Goal: Find specific page/section: Find specific page/section

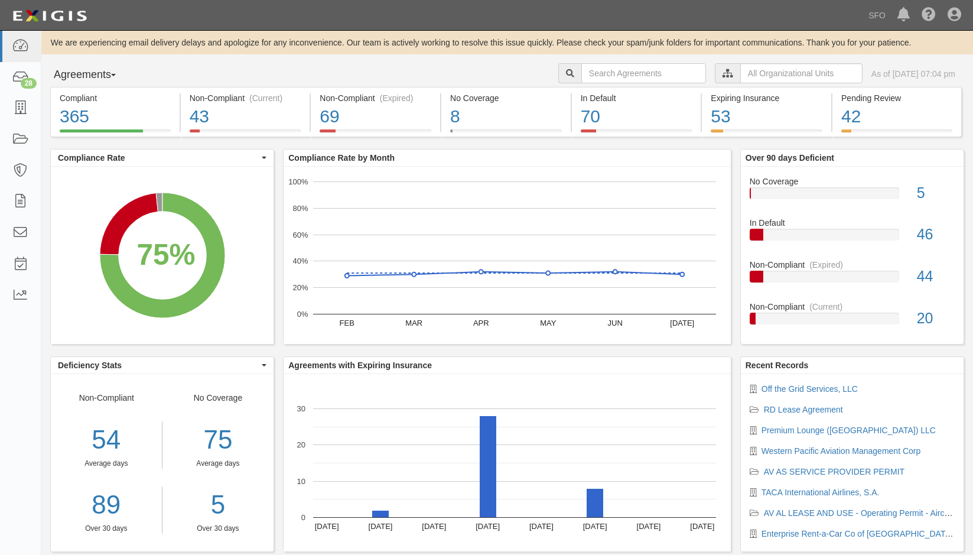
drag, startPoint x: 68, startPoint y: 77, endPoint x: 69, endPoint y: 92, distance: 14.8
click at [70, 77] on button "Agreements" at bounding box center [94, 75] width 89 height 24
click at [77, 98] on link "Parties" at bounding box center [97, 99] width 93 height 15
drag, startPoint x: 77, startPoint y: 98, endPoint x: 89, endPoint y: 99, distance: 11.8
click at [77, 98] on div "Compliant" at bounding box center [115, 98] width 111 height 12
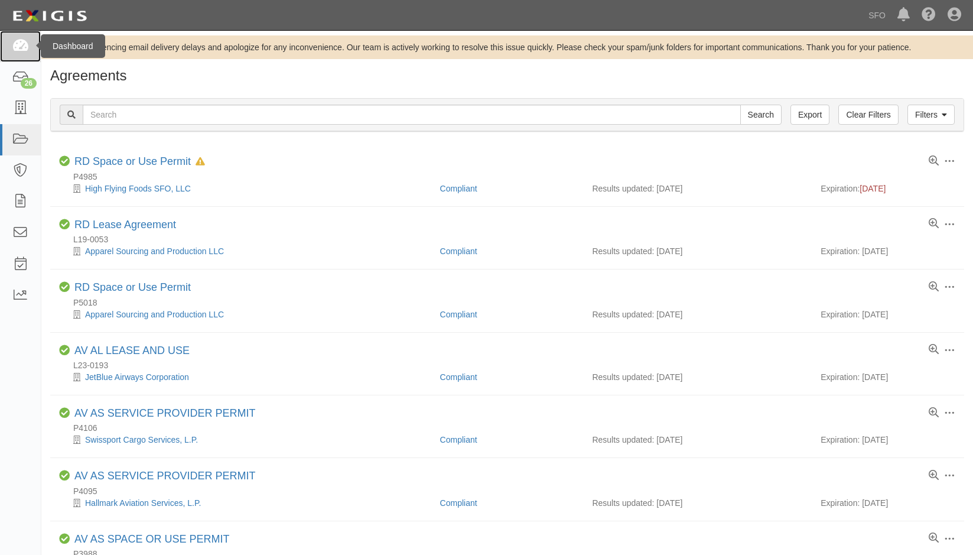
click at [34, 37] on link at bounding box center [20, 46] width 41 height 31
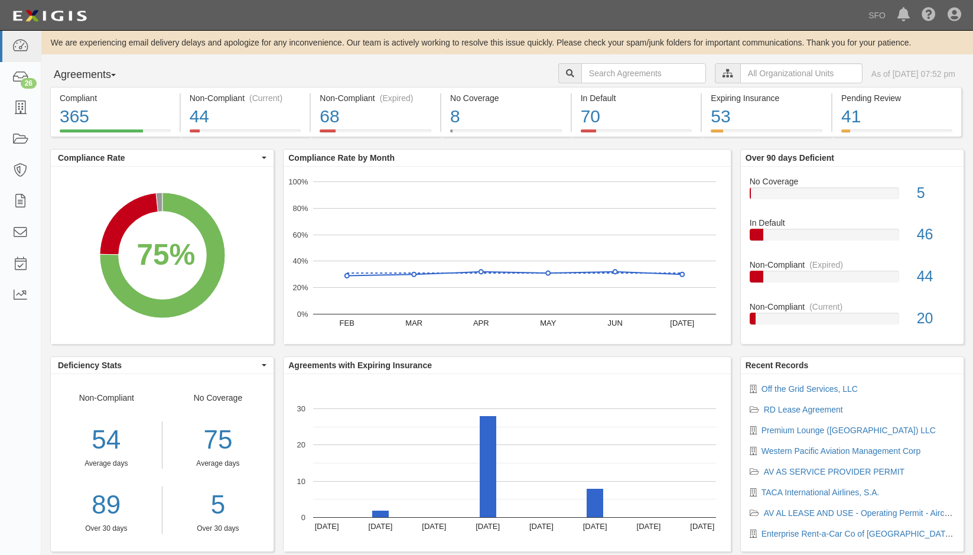
click at [86, 77] on button "Agreements" at bounding box center [94, 75] width 89 height 24
click at [92, 96] on link "Parties" at bounding box center [97, 99] width 93 height 15
